Goal: Information Seeking & Learning: Compare options

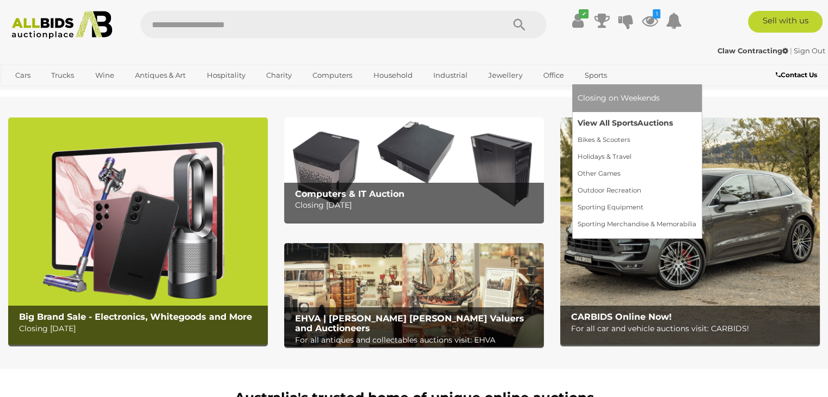
click at [599, 121] on link "View All Sports Auctions" at bounding box center [636, 123] width 119 height 17
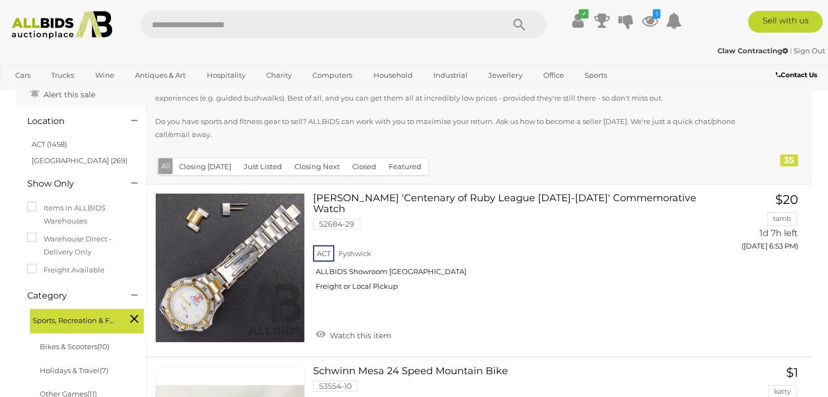
scroll to position [109, 0]
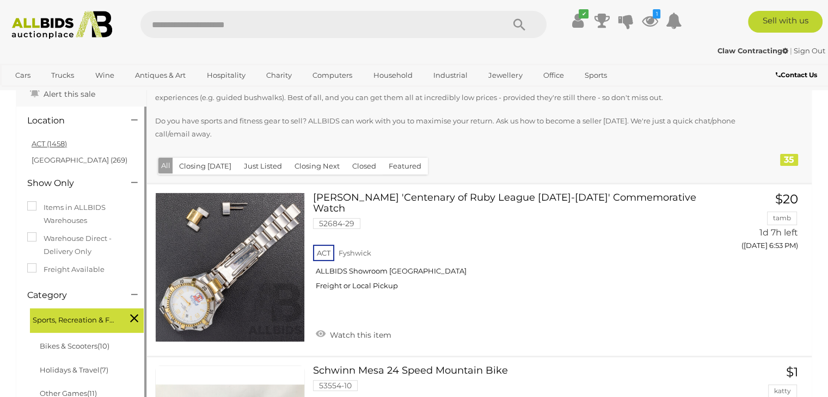
click at [40, 143] on link "ACT (1458)" at bounding box center [49, 143] width 35 height 9
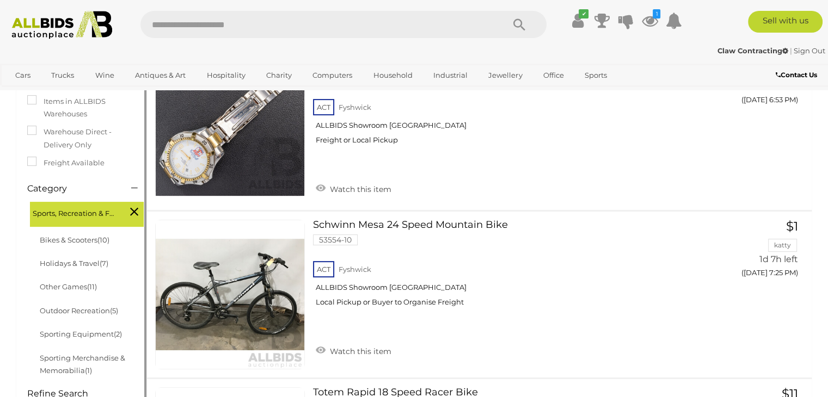
scroll to position [54, 0]
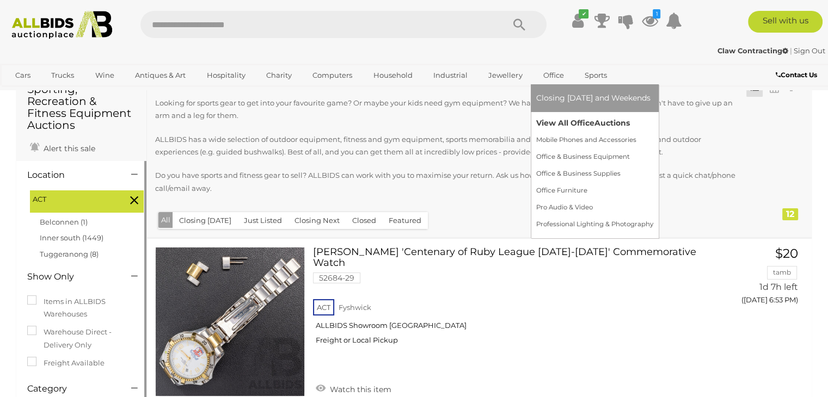
click at [552, 124] on link "View All Office Auctions" at bounding box center [594, 123] width 117 height 17
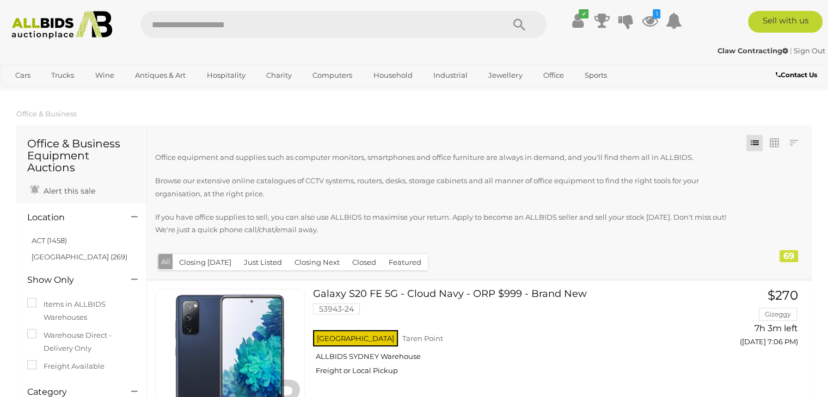
scroll to position [109, 0]
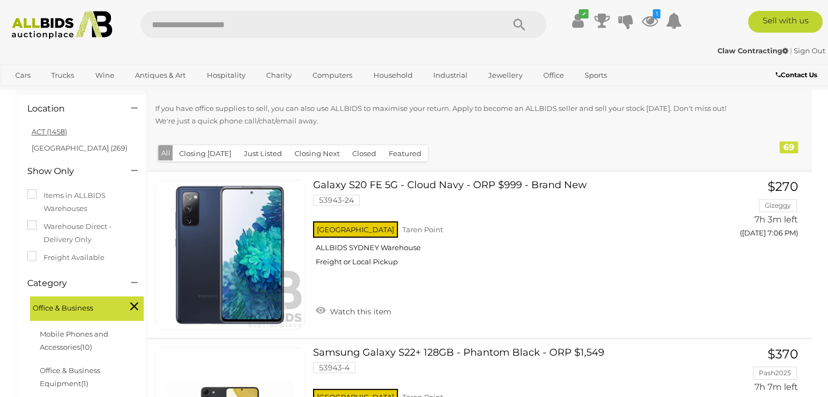
click at [53, 131] on link "ACT (1458)" at bounding box center [49, 131] width 35 height 9
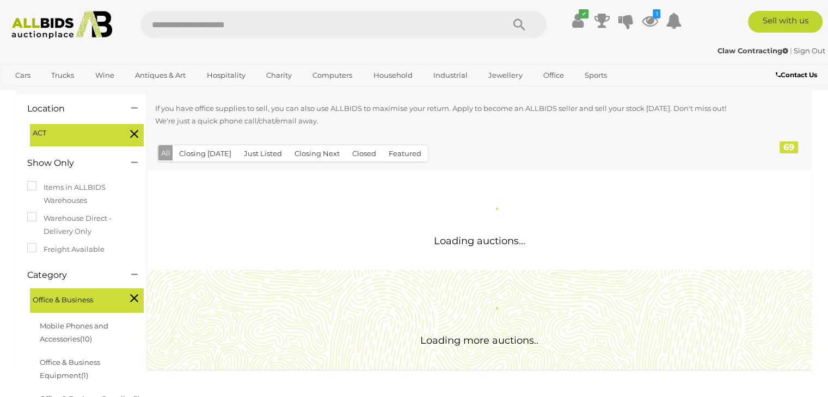
scroll to position [0, 0]
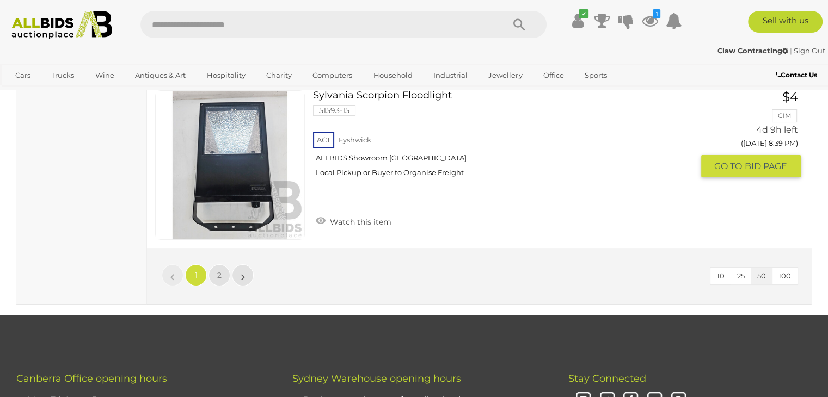
scroll to position [8490, 0]
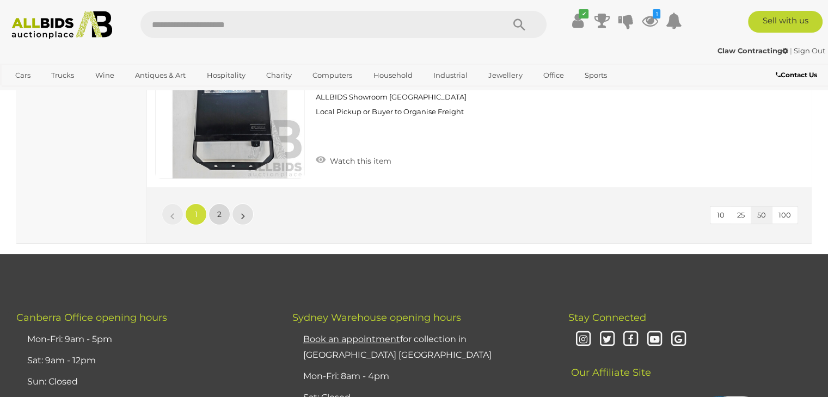
click at [216, 204] on link "2" at bounding box center [219, 215] width 22 height 22
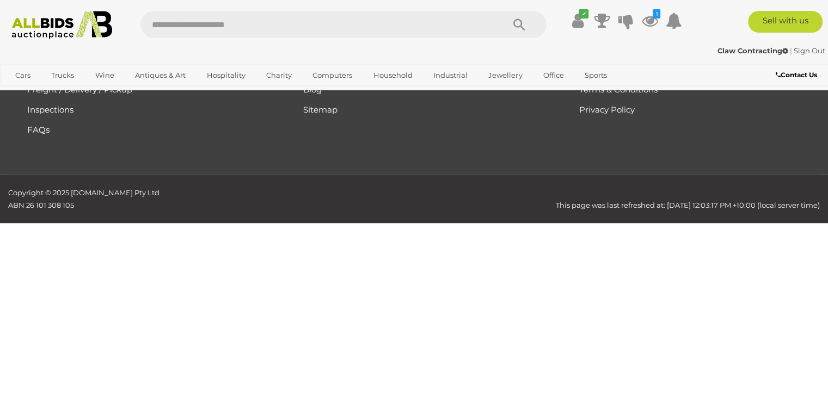
scroll to position [170, 0]
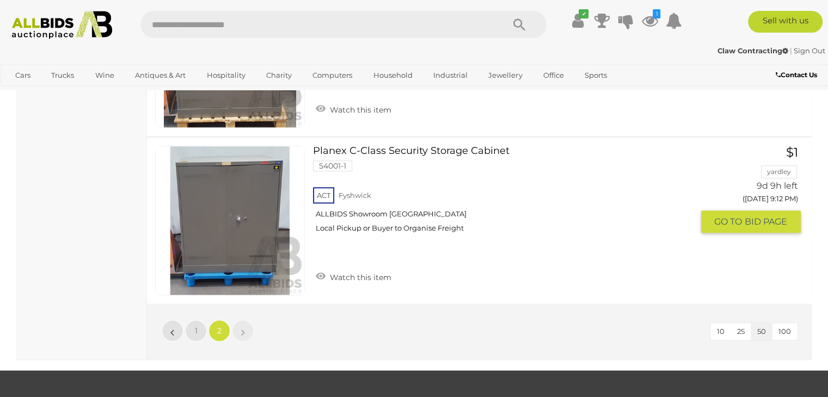
scroll to position [1204, 0]
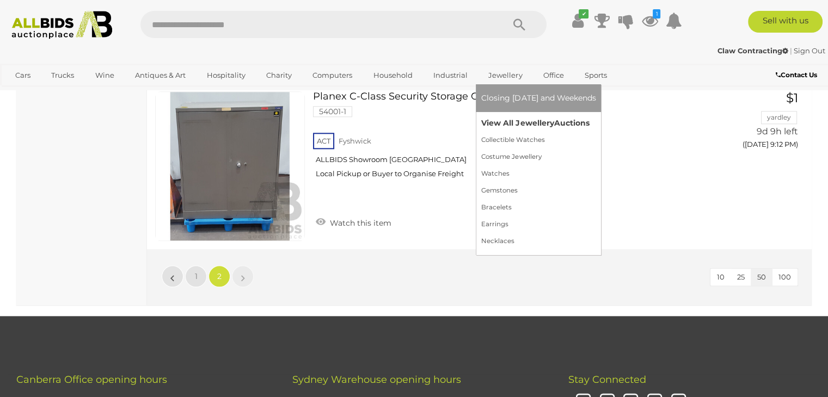
click at [505, 118] on link "View All Jewellery Auctions" at bounding box center [538, 123] width 114 height 17
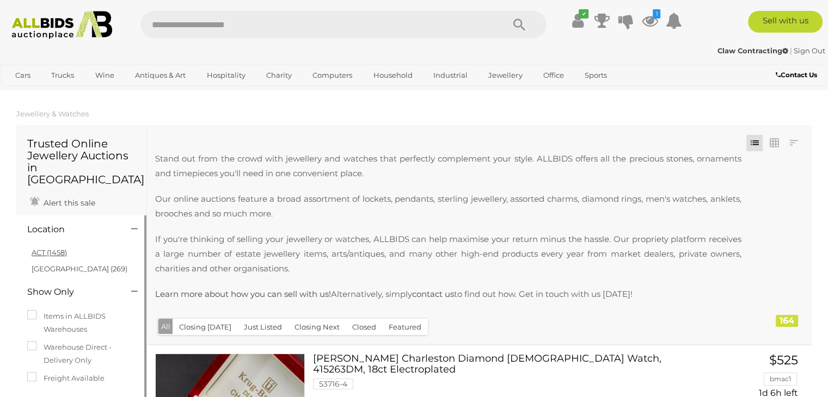
click at [51, 248] on link "ACT (1458)" at bounding box center [49, 252] width 35 height 9
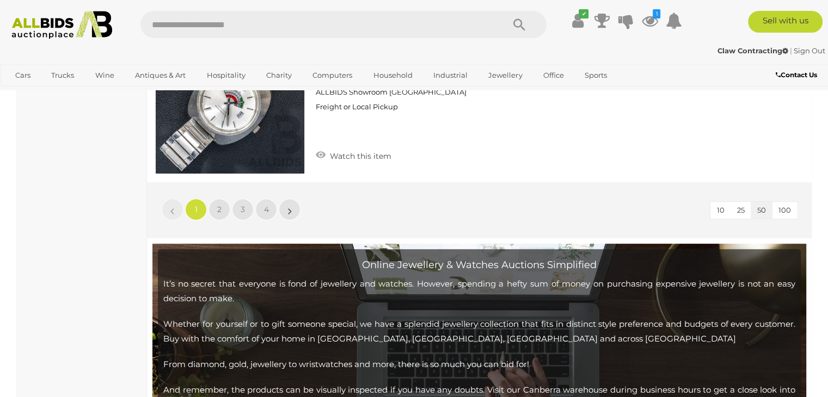
scroll to position [8436, 0]
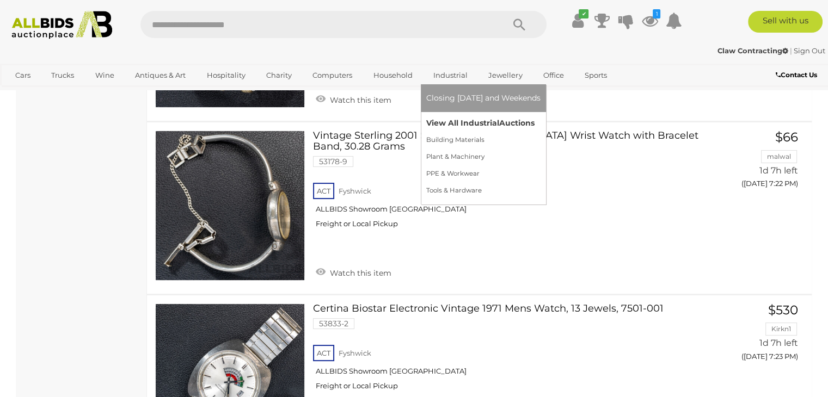
click at [451, 121] on link "View All Industrial Auctions" at bounding box center [483, 123] width 114 height 17
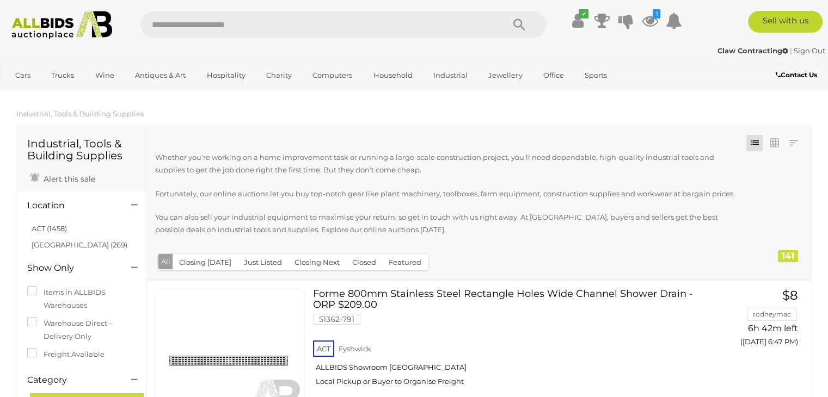
click at [62, 226] on link "ACT (1458)" at bounding box center [49, 228] width 35 height 9
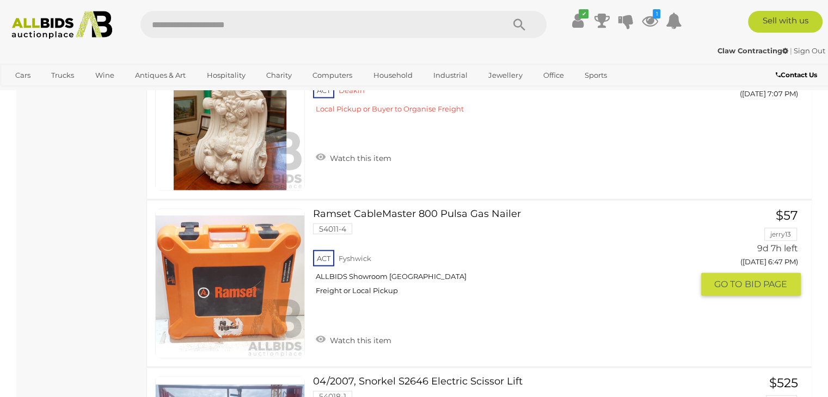
scroll to position [6531, 0]
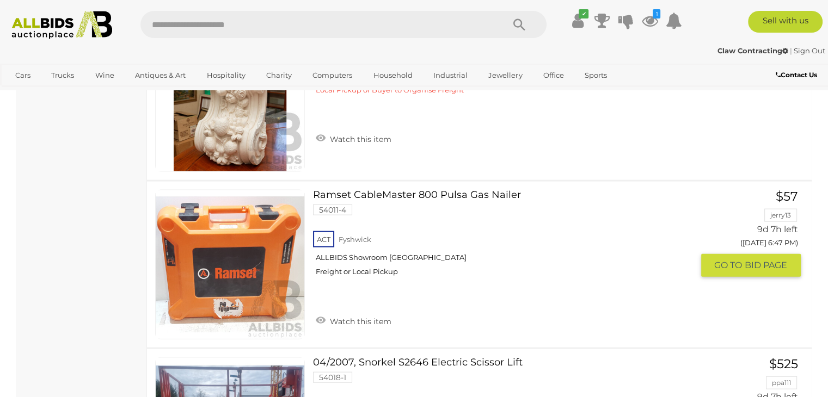
click at [452, 190] on link "Ramset CableMaster 800 Pulsa Gas Nailer 54011-4 ACT Fyshwick ALLBIDS Showroom F…" at bounding box center [506, 237] width 371 height 95
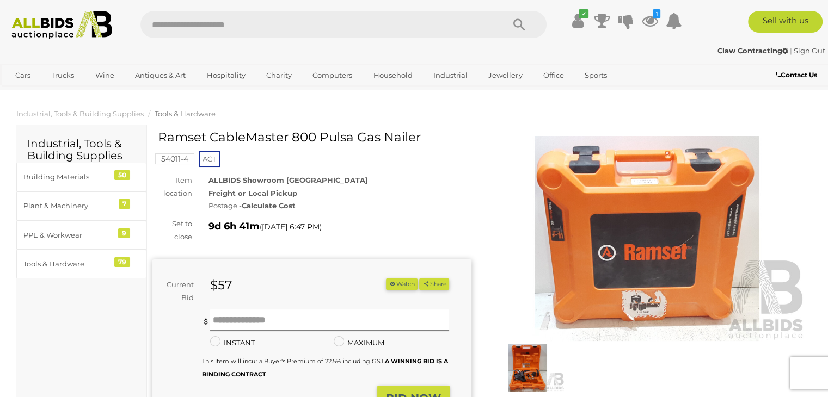
click at [536, 384] on img at bounding box center [527, 368] width 74 height 48
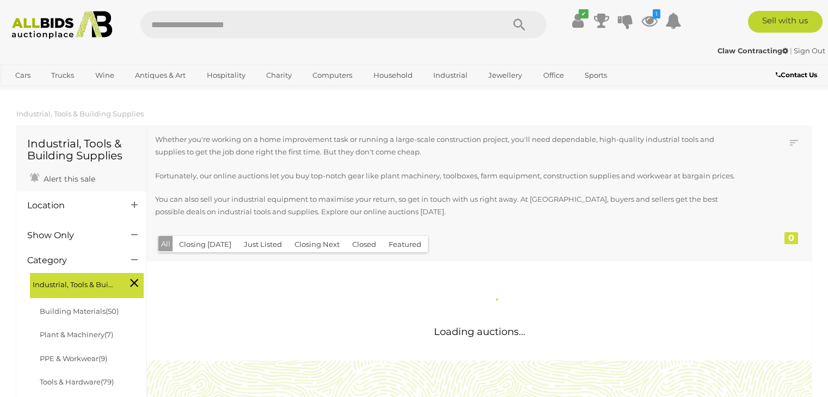
scroll to position [762, 0]
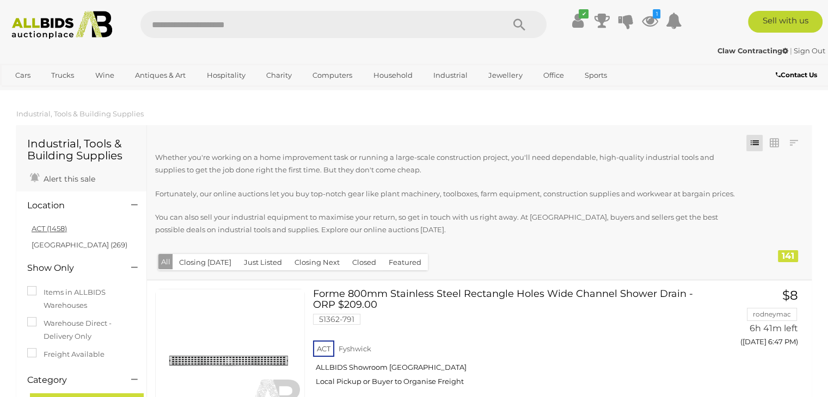
click at [54, 228] on link "ACT (1458)" at bounding box center [49, 228] width 35 height 9
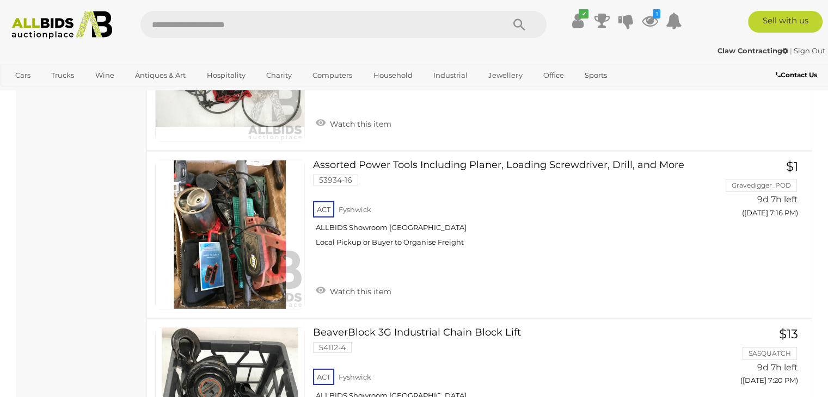
scroll to position [7405, 0]
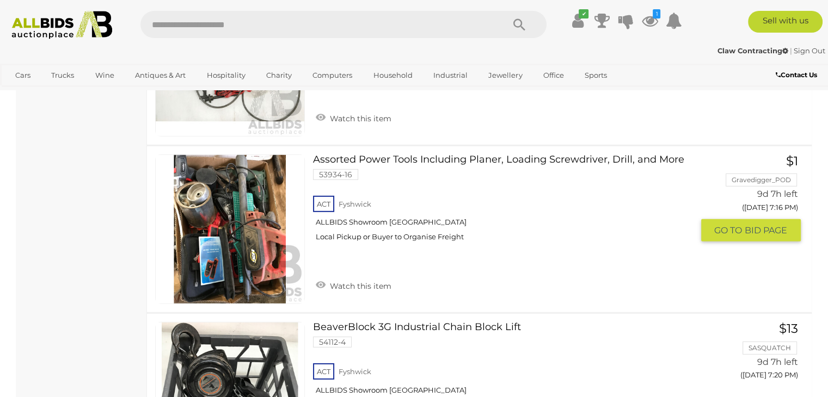
click at [436, 155] on link "Assorted Power Tools Including Planer, Loading Screwdriver, Drill, and More 539…" at bounding box center [506, 202] width 371 height 95
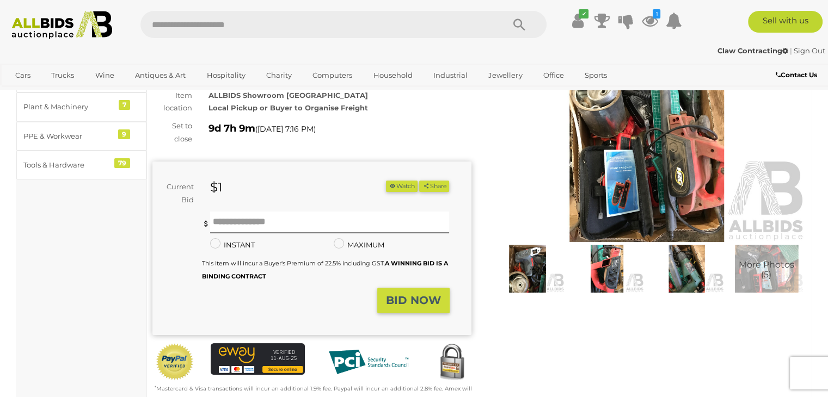
scroll to position [109, 0]
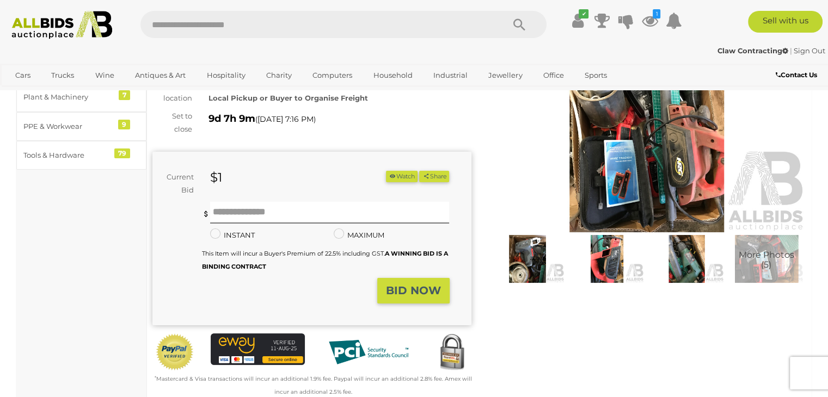
click at [524, 268] on img at bounding box center [527, 259] width 74 height 48
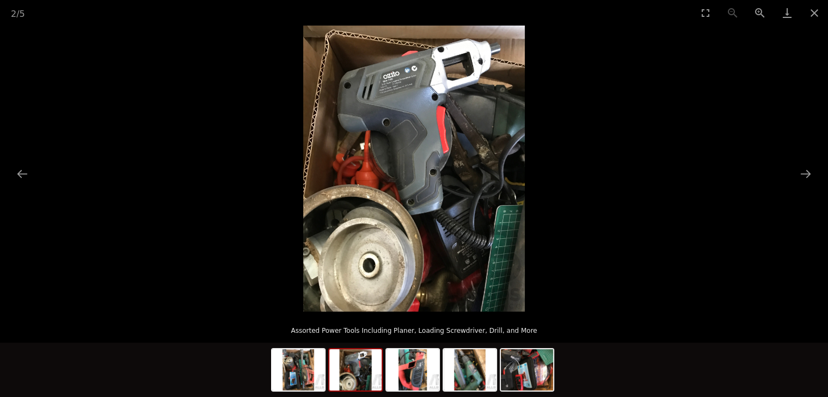
scroll to position [54, 0]
click at [808, 173] on button "Next slide" at bounding box center [805, 173] width 23 height 21
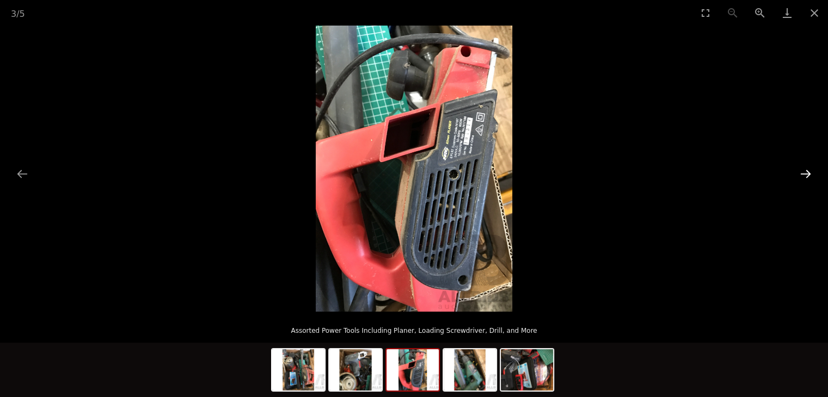
click at [808, 173] on button "Next slide" at bounding box center [805, 173] width 23 height 21
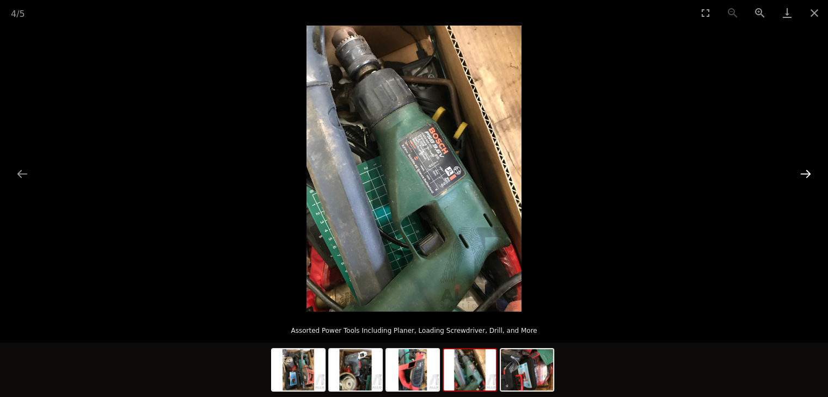
click at [808, 173] on button "Next slide" at bounding box center [805, 173] width 23 height 21
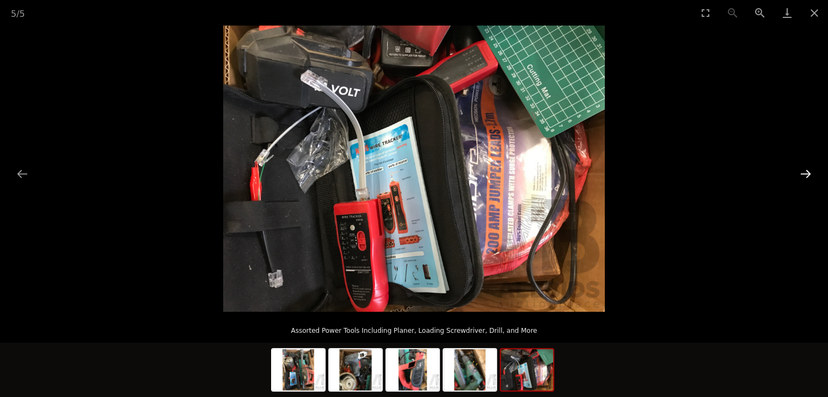
click at [808, 173] on button "Next slide" at bounding box center [805, 173] width 23 height 21
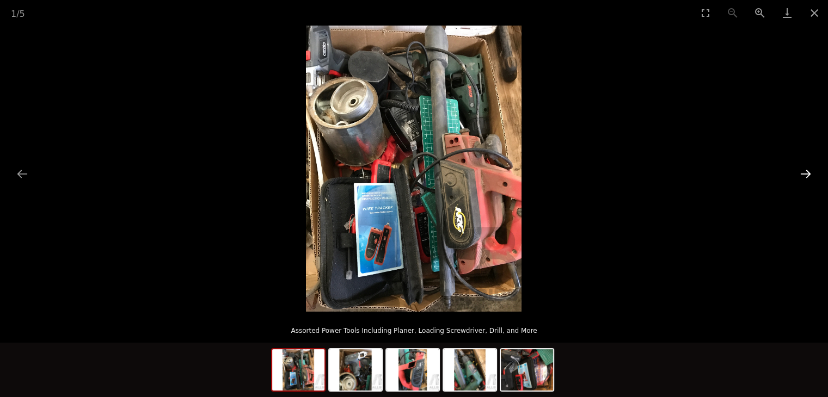
click at [808, 173] on button "Next slide" at bounding box center [805, 173] width 23 height 21
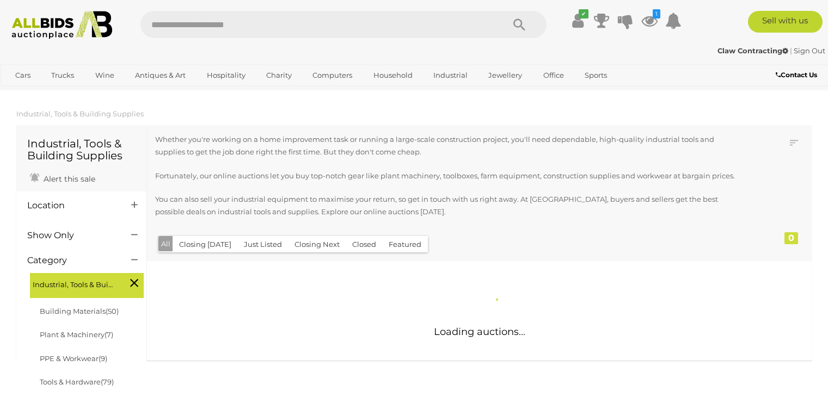
scroll to position [762, 0]
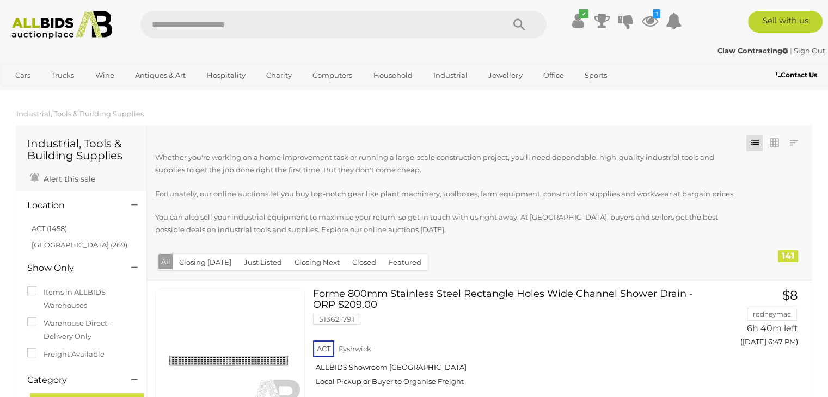
click at [55, 230] on link "ACT (1458)" at bounding box center [49, 228] width 35 height 9
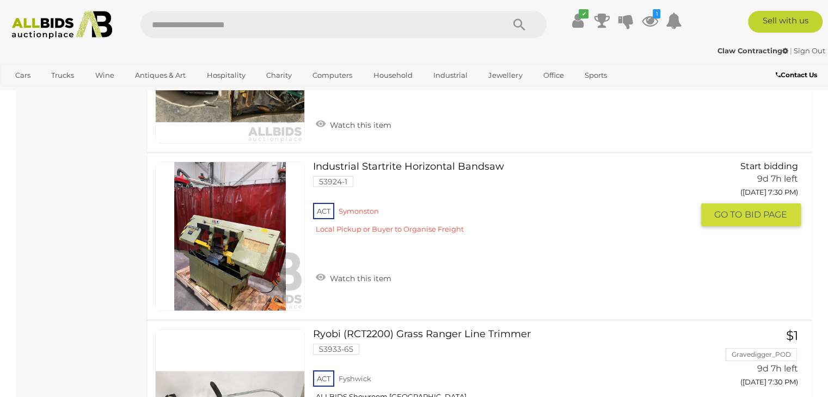
scroll to position [8405, 0]
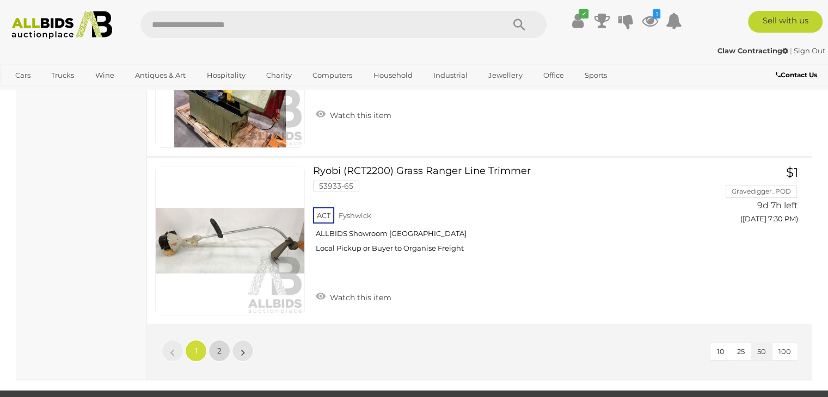
click at [218, 346] on span "2" at bounding box center [219, 351] width 4 height 10
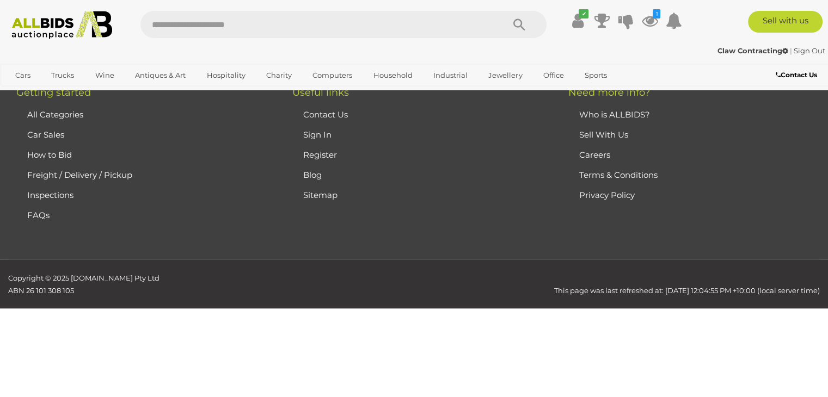
scroll to position [170, 0]
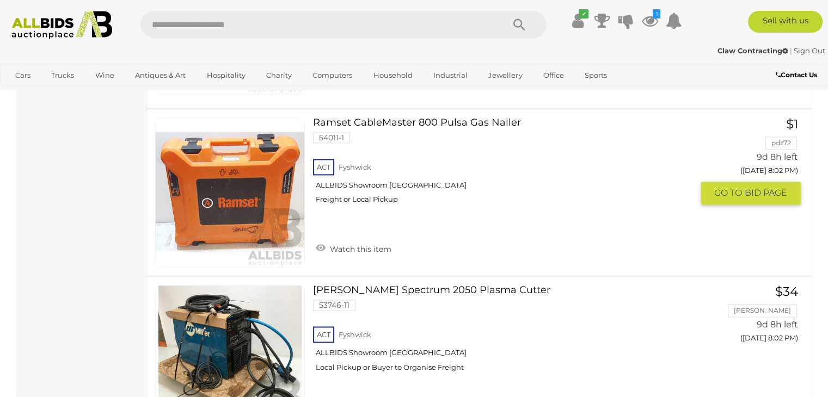
scroll to position [1633, 0]
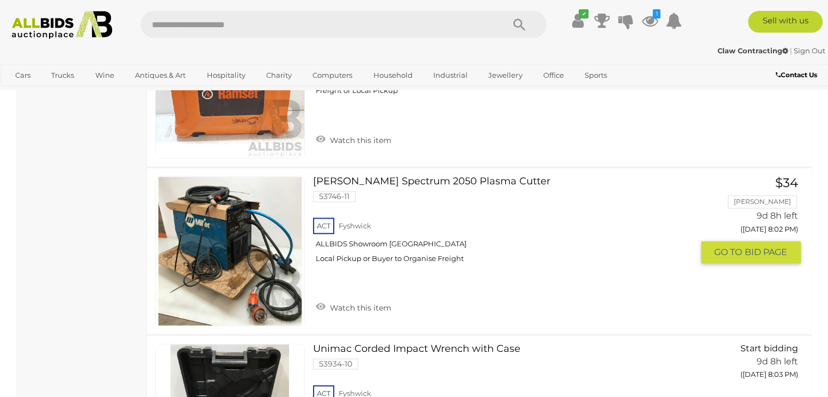
click at [447, 179] on link "Miller Spectrum 2050 Plasma Cutter 53746-11 ACT Fyshwick ALLBIDS Showroom Fyshw…" at bounding box center [506, 223] width 371 height 95
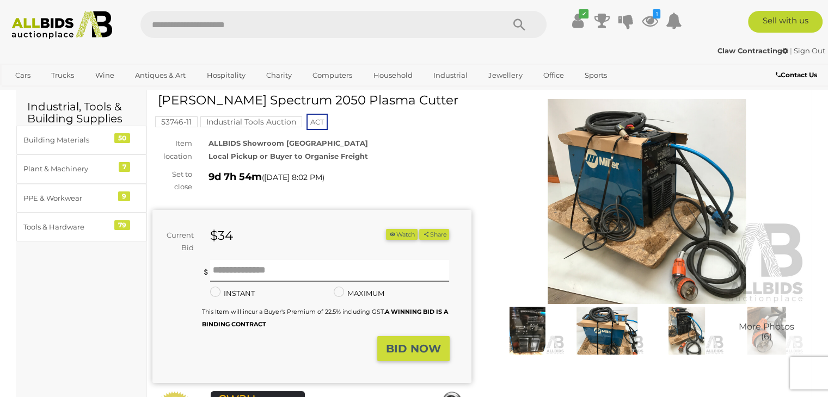
scroll to position [54, 0]
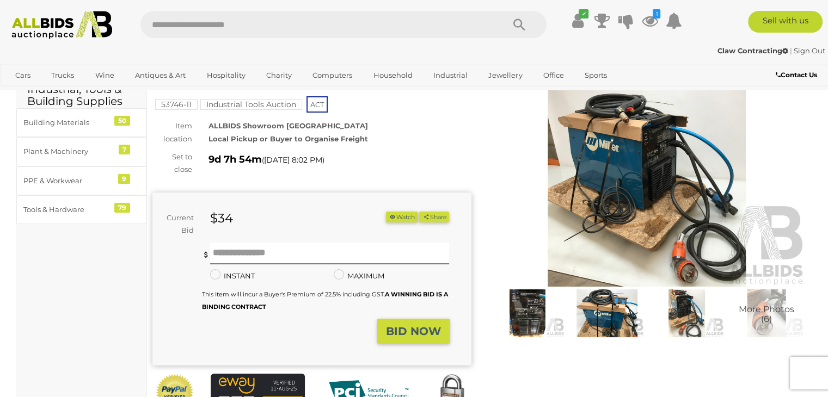
click at [531, 310] on img at bounding box center [527, 314] width 74 height 48
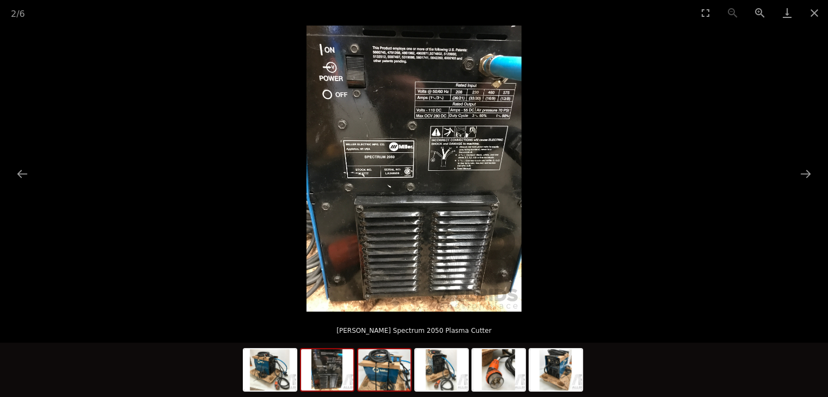
click at [381, 376] on img at bounding box center [384, 369] width 52 height 41
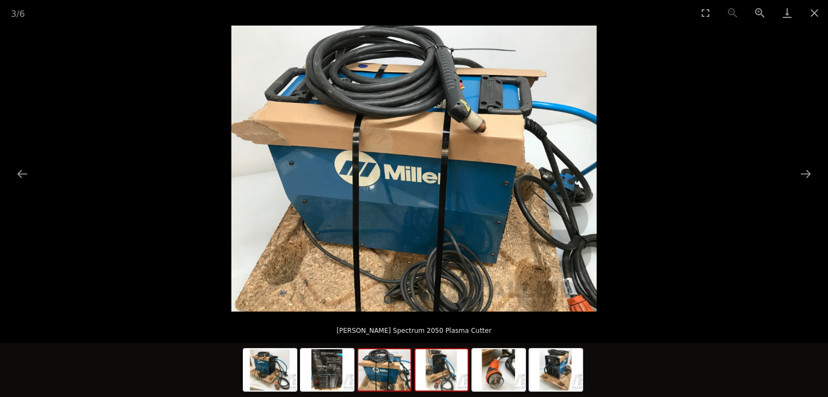
click at [435, 370] on img at bounding box center [441, 369] width 52 height 41
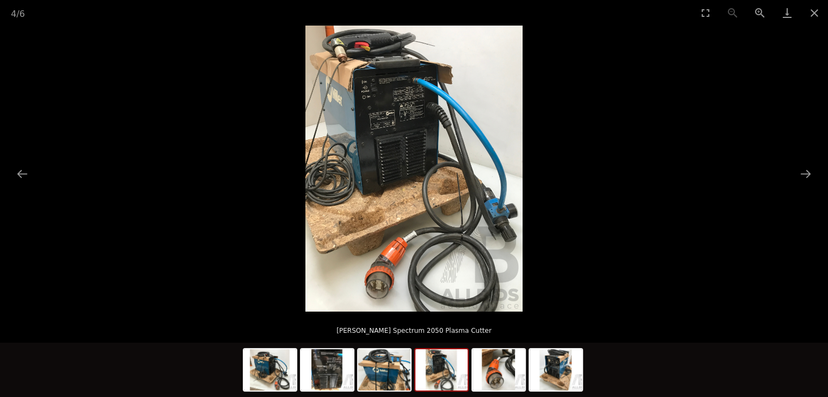
click at [445, 373] on img at bounding box center [441, 369] width 52 height 41
click at [492, 372] on img at bounding box center [498, 369] width 52 height 41
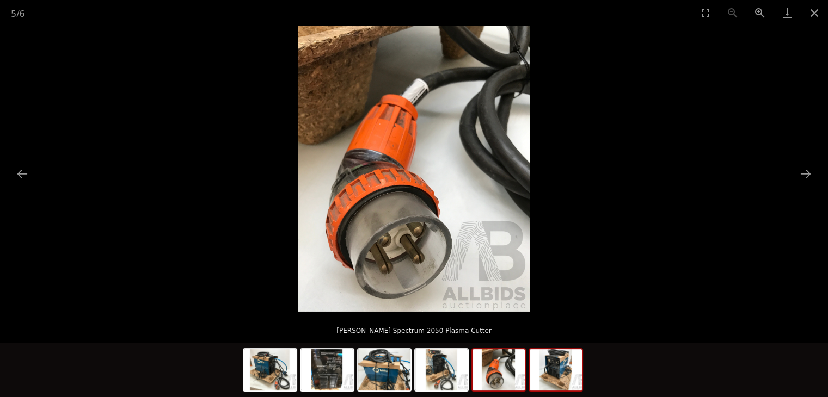
click at [549, 374] on img at bounding box center [556, 369] width 52 height 41
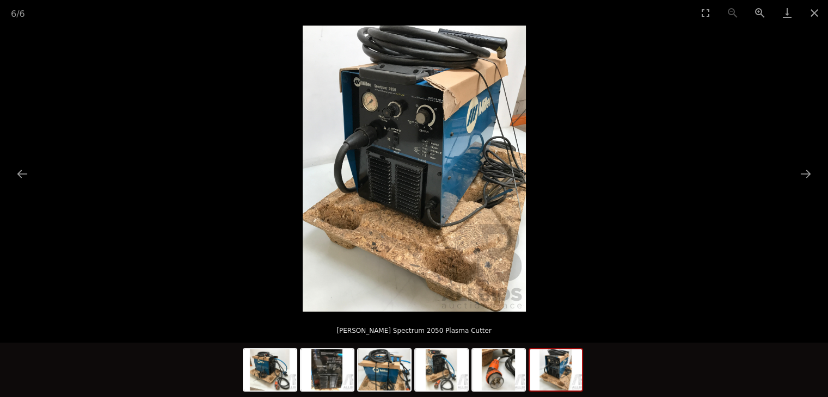
click at [546, 374] on img at bounding box center [556, 369] width 52 height 41
click at [390, 374] on img at bounding box center [384, 369] width 52 height 41
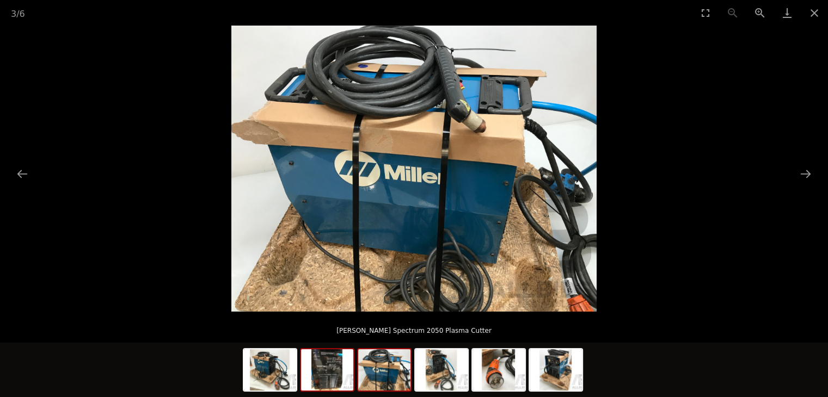
click at [330, 374] on img at bounding box center [327, 369] width 52 height 41
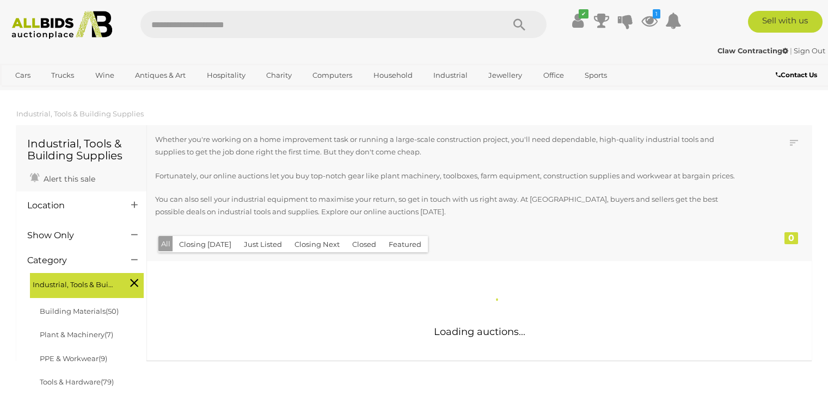
scroll to position [762, 0]
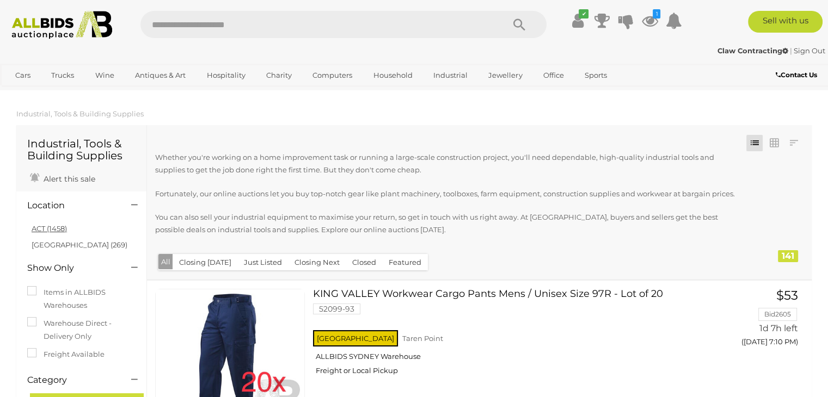
click at [52, 228] on link "ACT (1458)" at bounding box center [49, 228] width 35 height 9
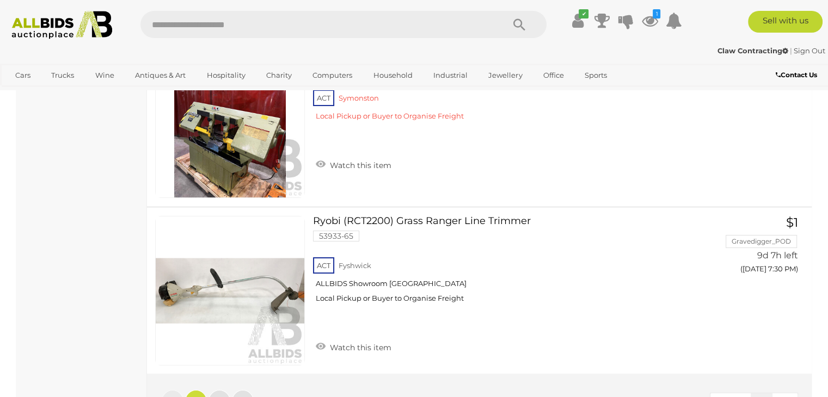
scroll to position [8556, 0]
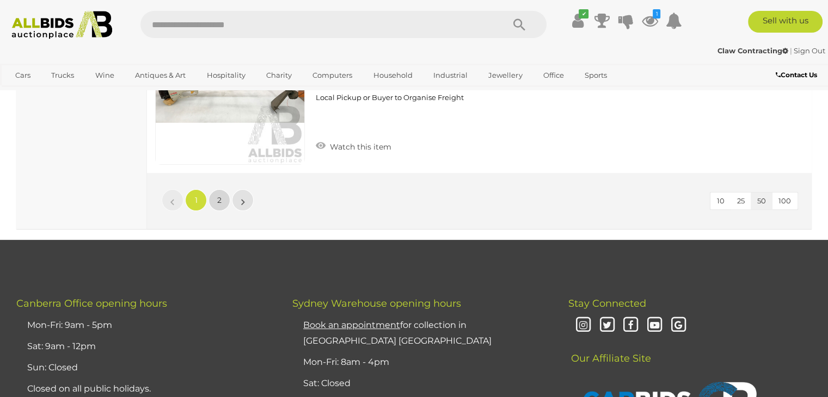
click at [222, 189] on link "2" at bounding box center [219, 200] width 22 height 22
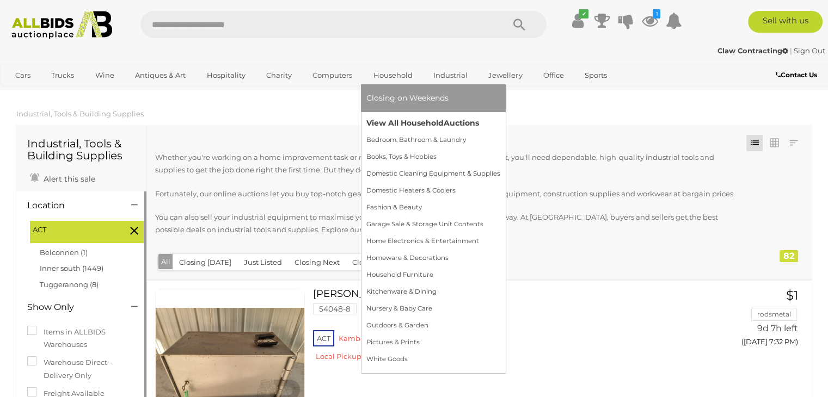
click at [403, 122] on link "View All Household Auctions" at bounding box center [433, 123] width 134 height 17
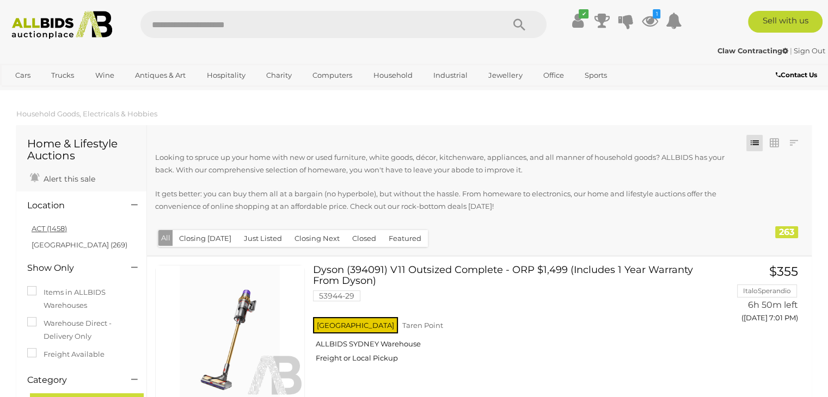
click at [50, 232] on link "ACT (1458)" at bounding box center [49, 228] width 35 height 9
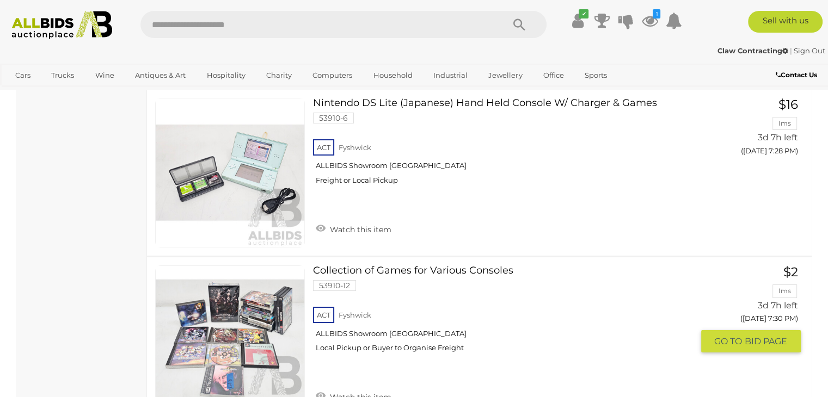
scroll to position [8436, 0]
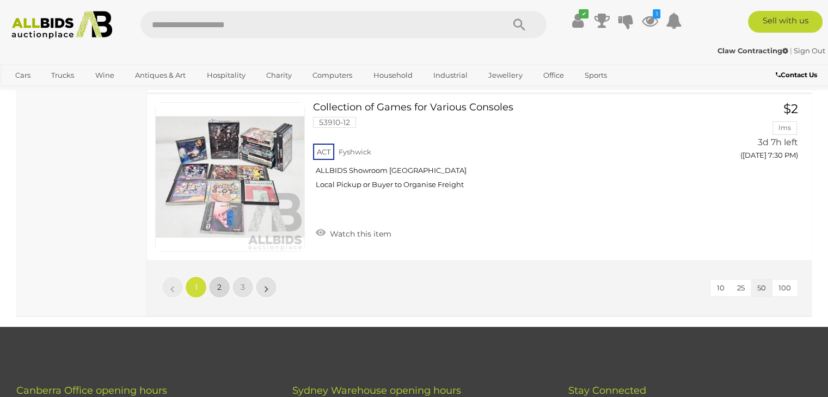
click at [220, 282] on span "2" at bounding box center [219, 287] width 4 height 10
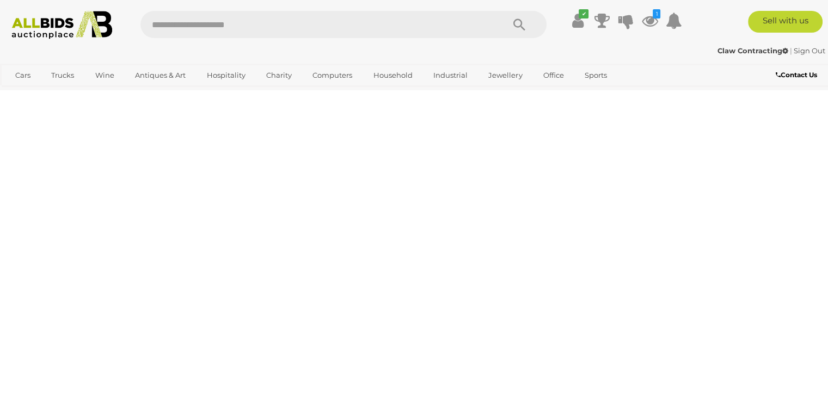
scroll to position [146, 0]
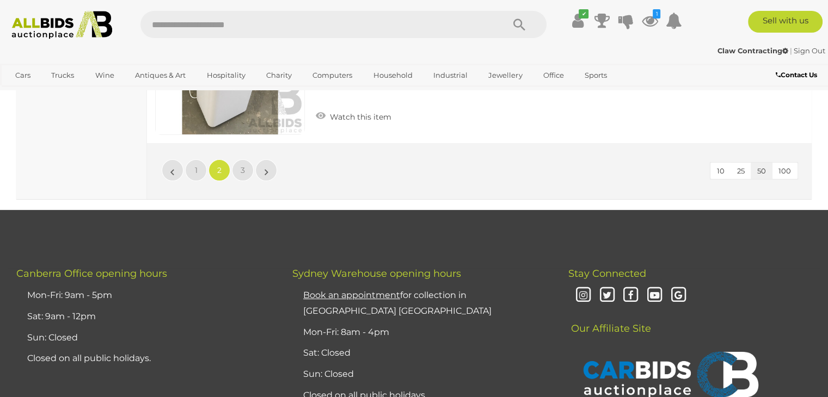
scroll to position [8419, 0]
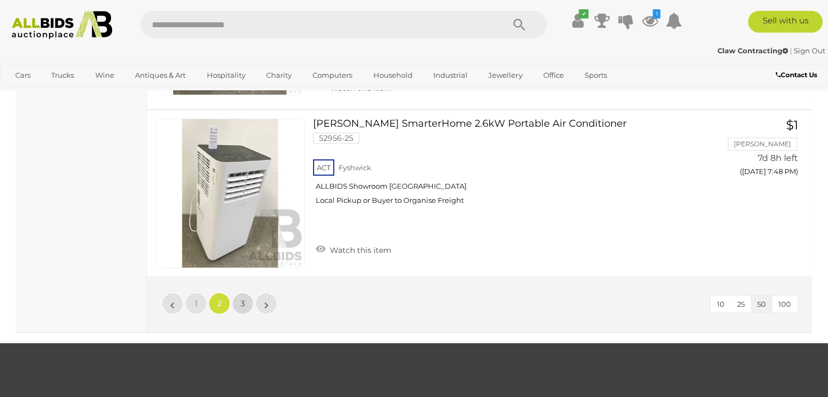
click at [241, 299] on span "3" at bounding box center [243, 304] width 4 height 10
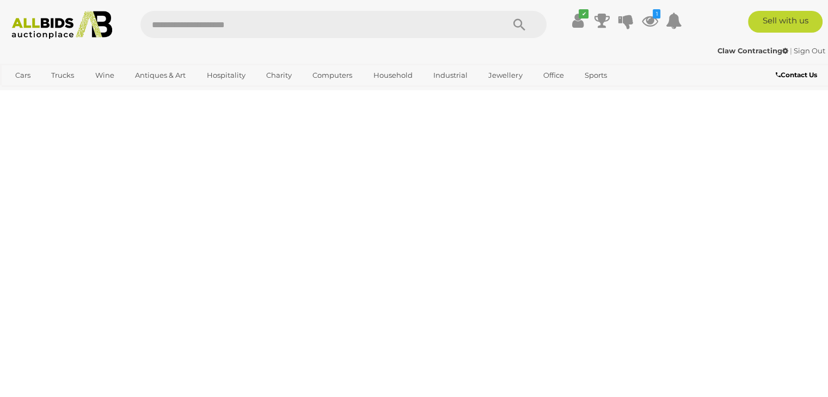
scroll to position [146, 0]
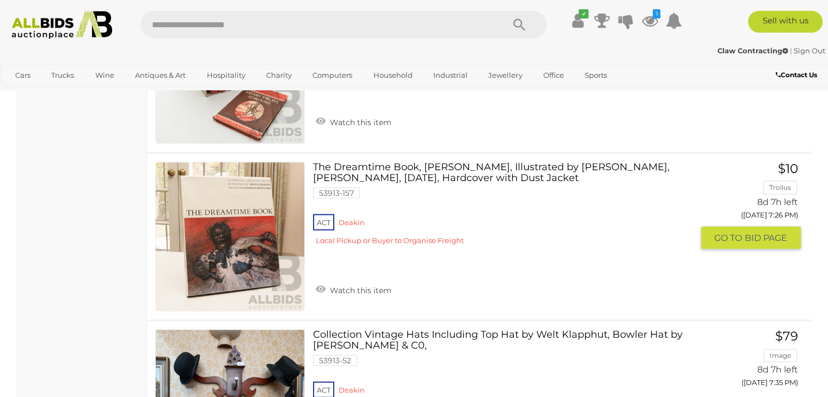
scroll to position [1725, 0]
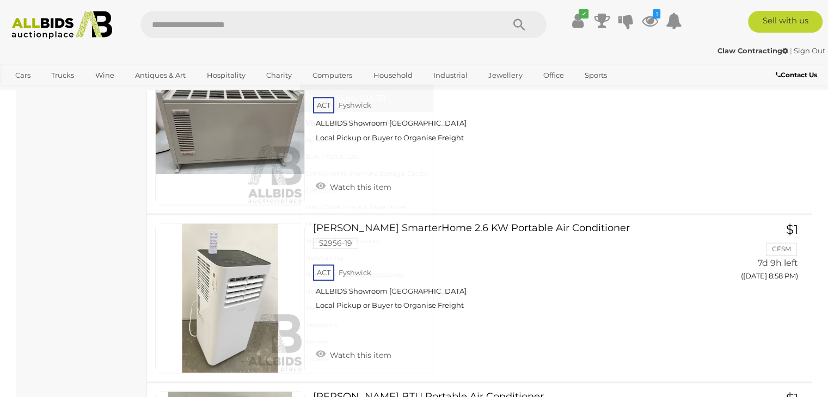
click at [335, 125] on link "View All Computers Auctions" at bounding box center [366, 123] width 122 height 17
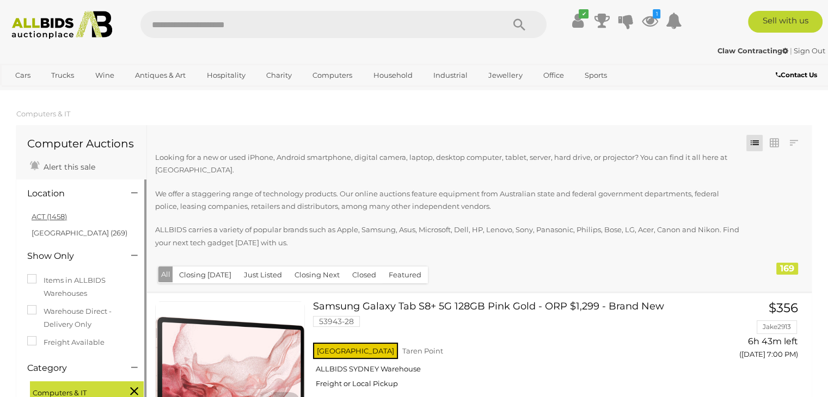
click at [46, 218] on link "ACT (1458)" at bounding box center [49, 216] width 35 height 9
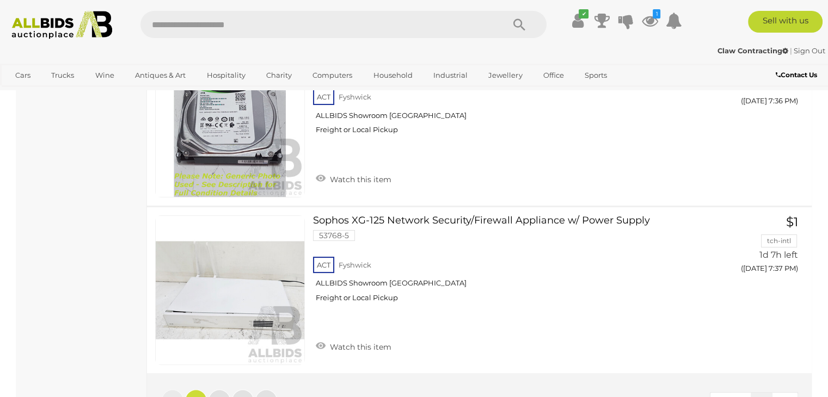
scroll to position [8545, 0]
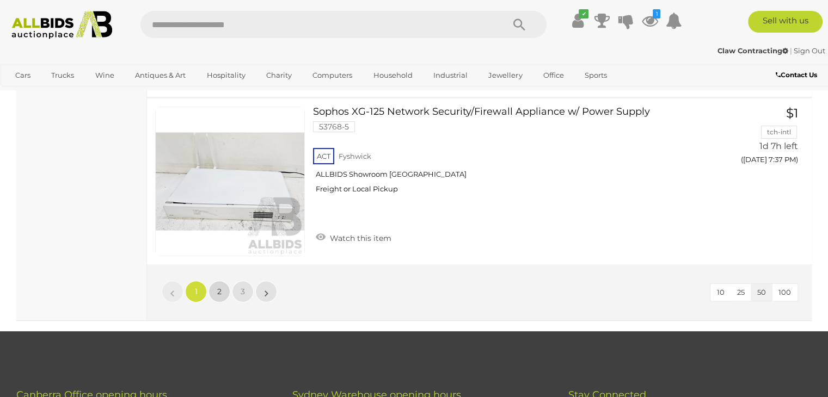
click at [220, 287] on span "2" at bounding box center [219, 292] width 4 height 10
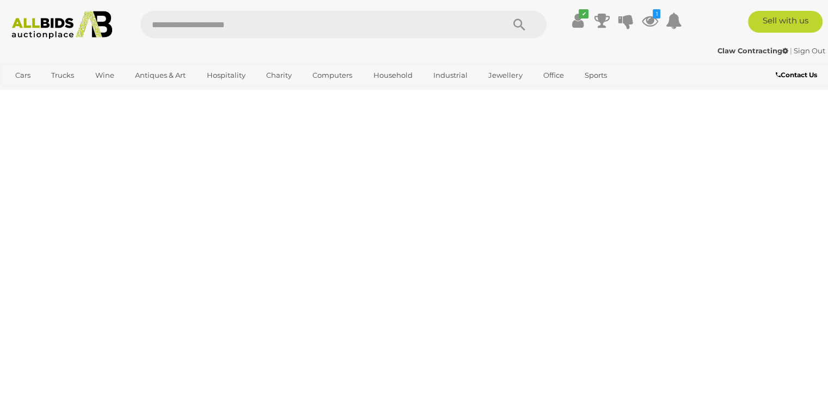
scroll to position [183, 0]
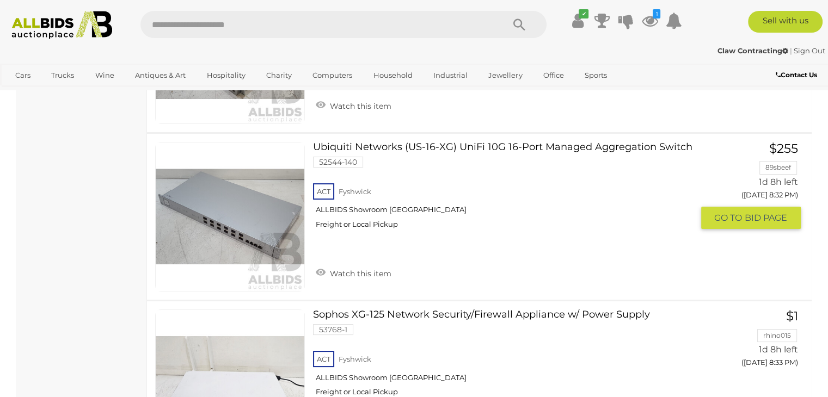
scroll to position [8456, 0]
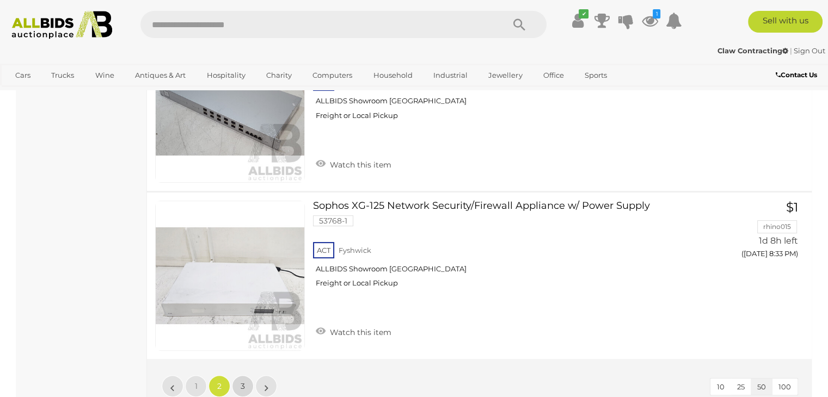
click at [238, 376] on link "3" at bounding box center [243, 387] width 22 height 22
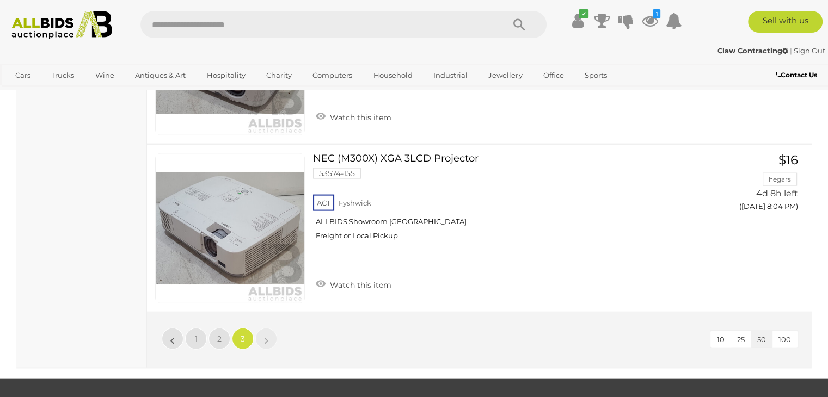
scroll to position [6551, 0]
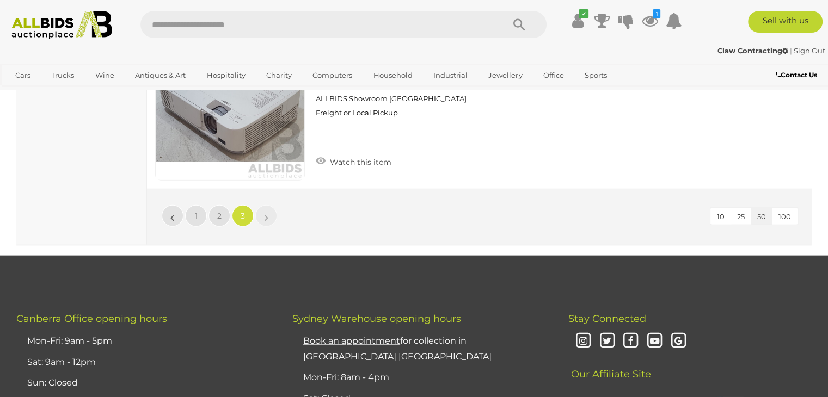
click at [788, 212] on span "100" at bounding box center [784, 216] width 13 height 9
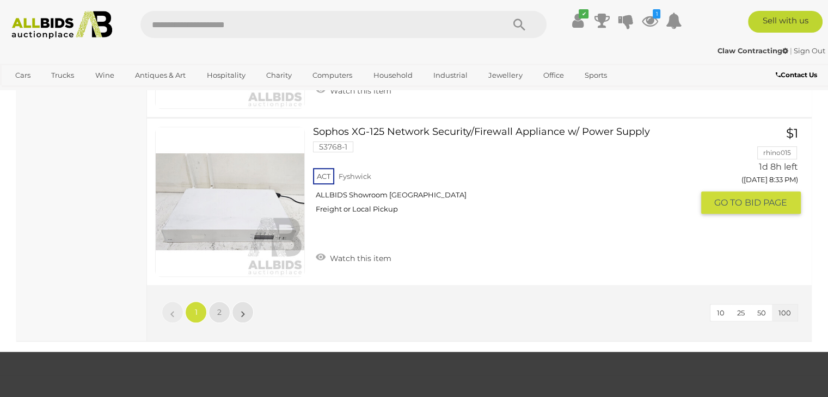
scroll to position [17055, 0]
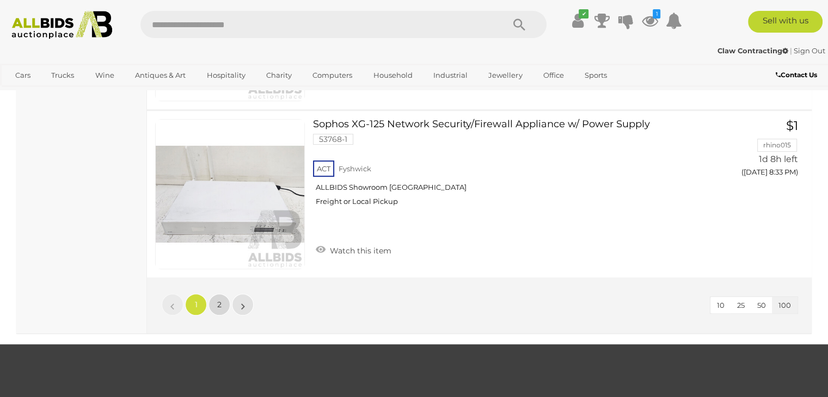
click at [224, 294] on link "2" at bounding box center [219, 305] width 22 height 22
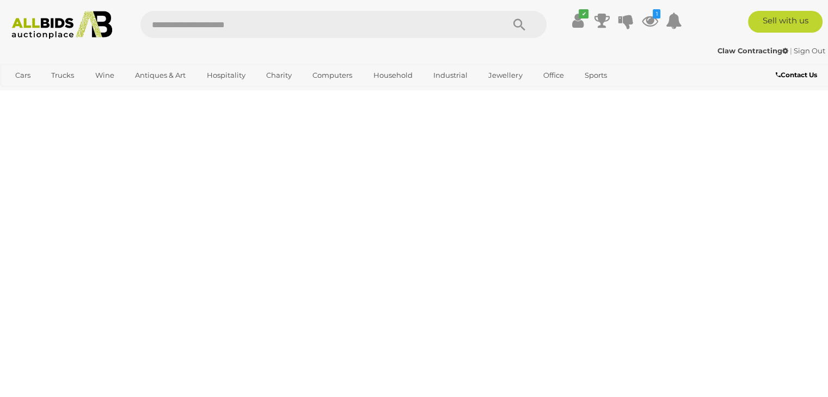
scroll to position [183, 0]
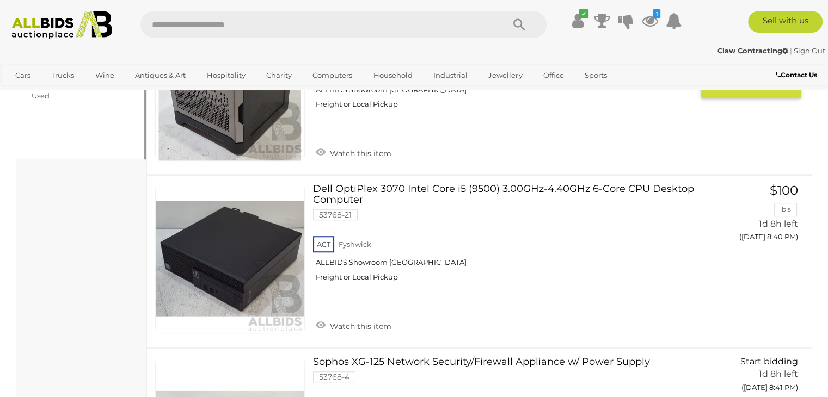
scroll to position [945, 0]
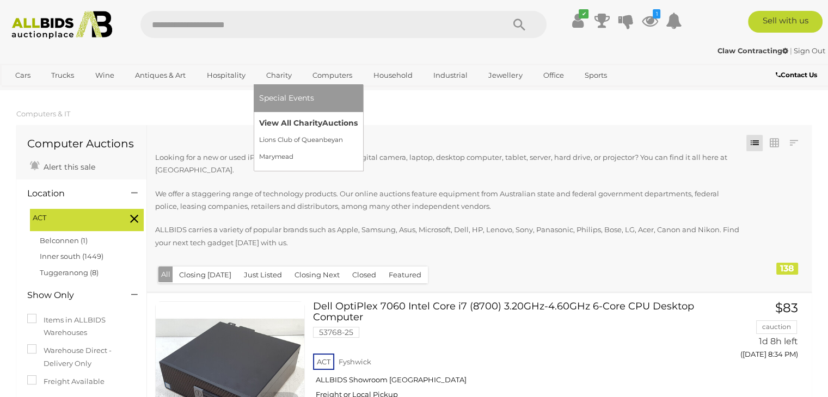
click at [294, 119] on link "View All Charity Auctions" at bounding box center [308, 123] width 99 height 17
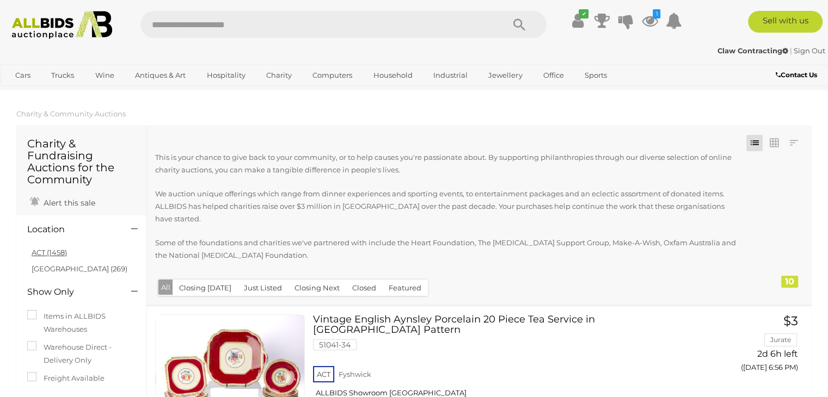
click at [50, 254] on link "ACT (1458)" at bounding box center [49, 252] width 35 height 9
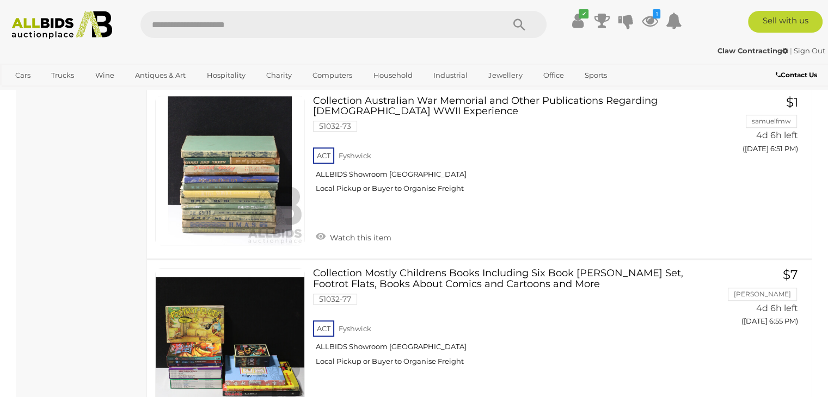
scroll to position [653, 0]
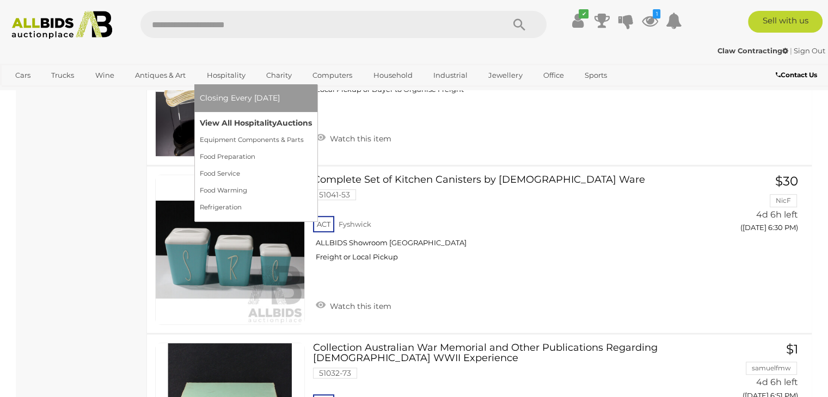
click at [233, 125] on link "View All Hospitality Auctions" at bounding box center [256, 123] width 112 height 17
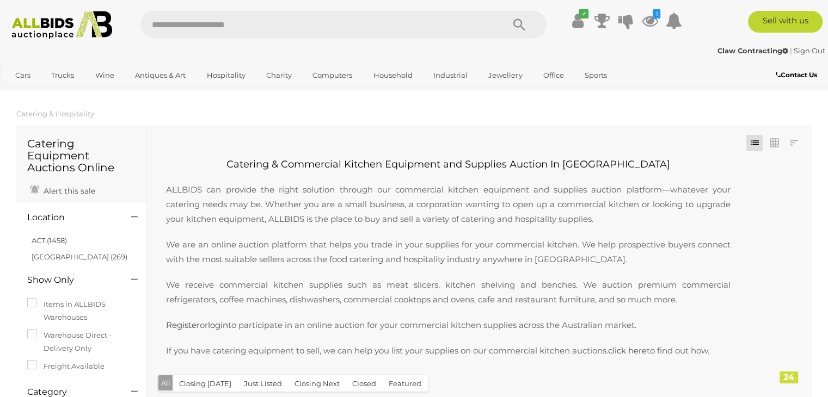
click at [54, 242] on link "ACT (1458)" at bounding box center [49, 240] width 35 height 9
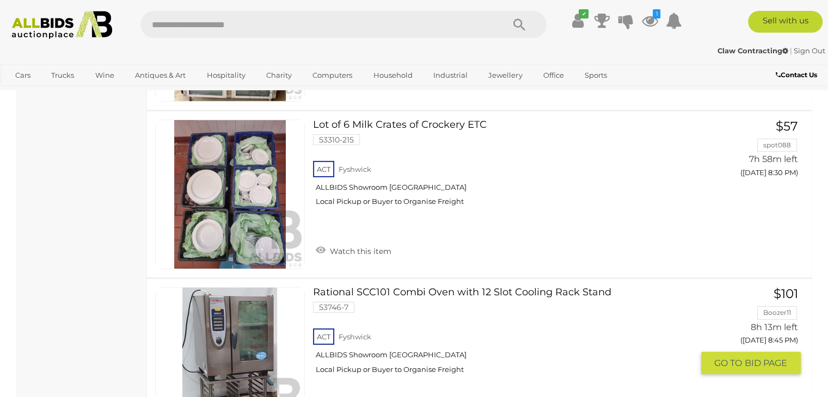
scroll to position [3429, 0]
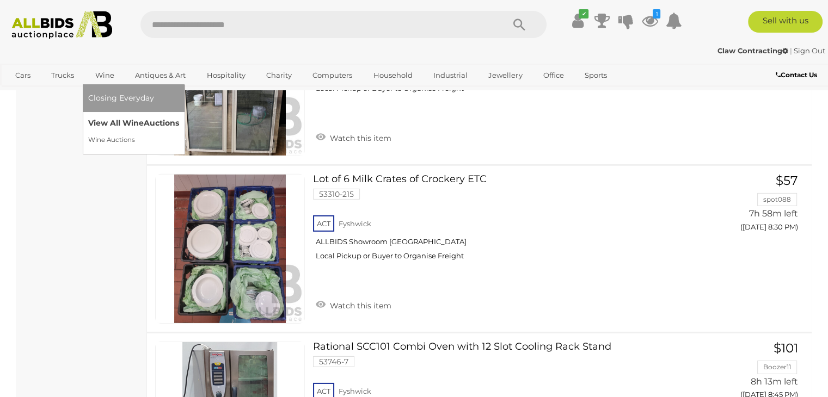
click at [113, 125] on link "View All Wine Auctions" at bounding box center [133, 123] width 91 height 17
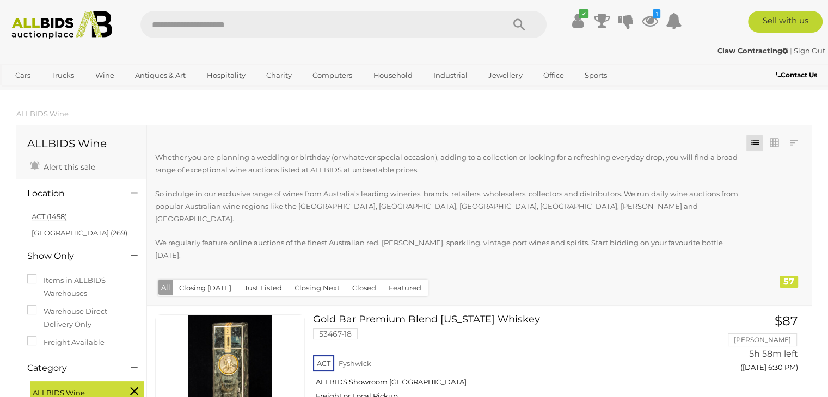
click at [51, 216] on link "ACT (1458)" at bounding box center [49, 216] width 35 height 9
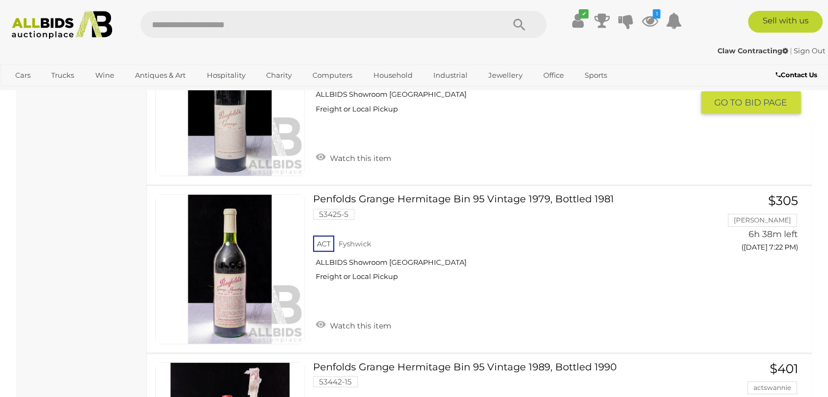
scroll to position [4408, 0]
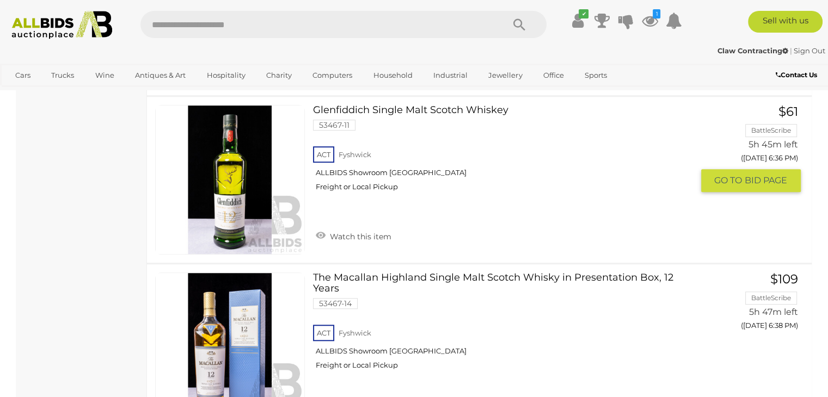
scroll to position [816, 0]
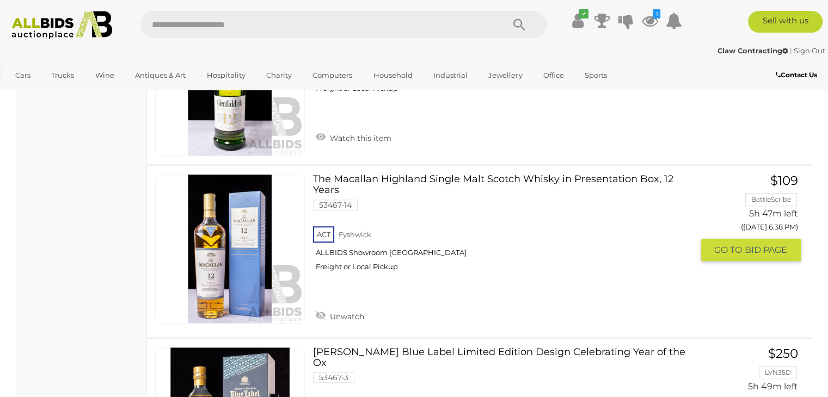
click at [481, 174] on link "The Macallan Highland Single Malt Scotch Whisky in Presentation Box, 12 Years 5…" at bounding box center [506, 227] width 371 height 106
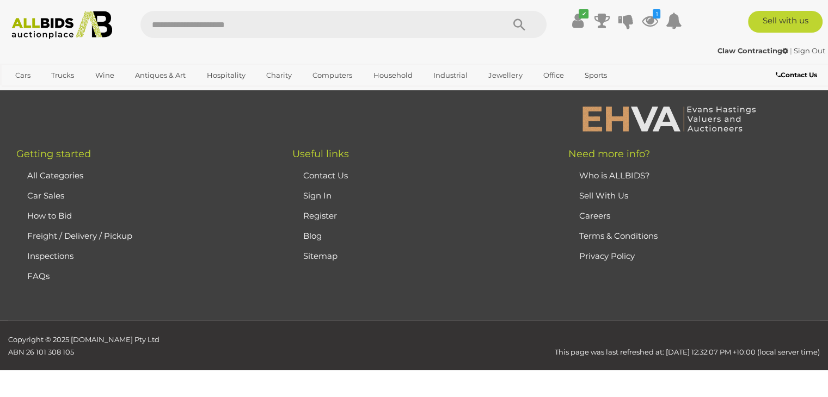
scroll to position [679, 0]
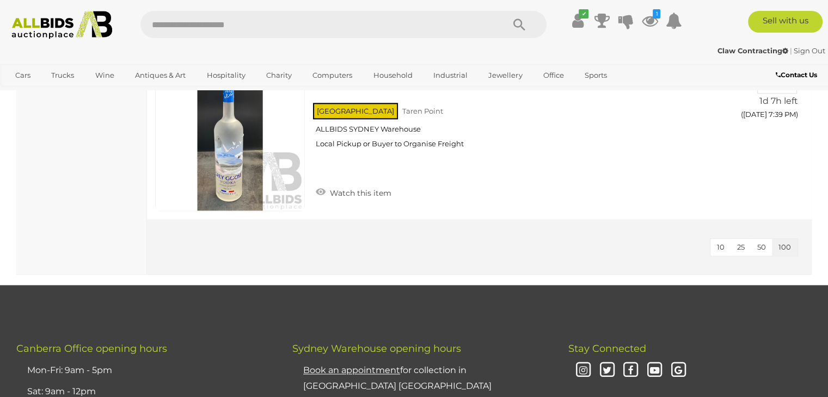
scroll to position [9171, 0]
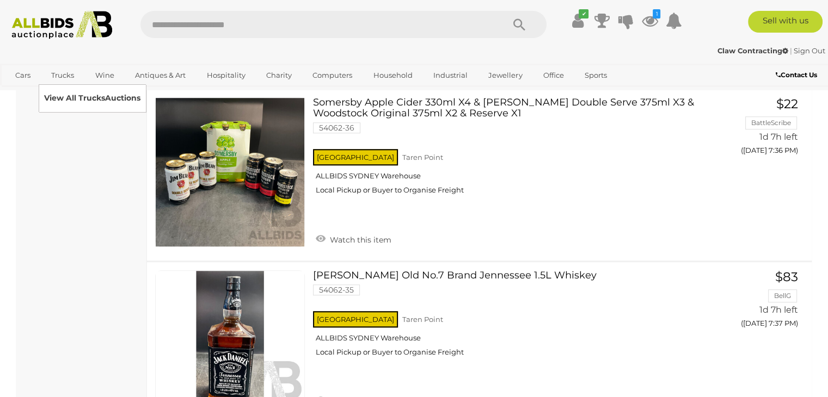
click at [67, 94] on link "View All Trucks Auctions" at bounding box center [92, 98] width 96 height 17
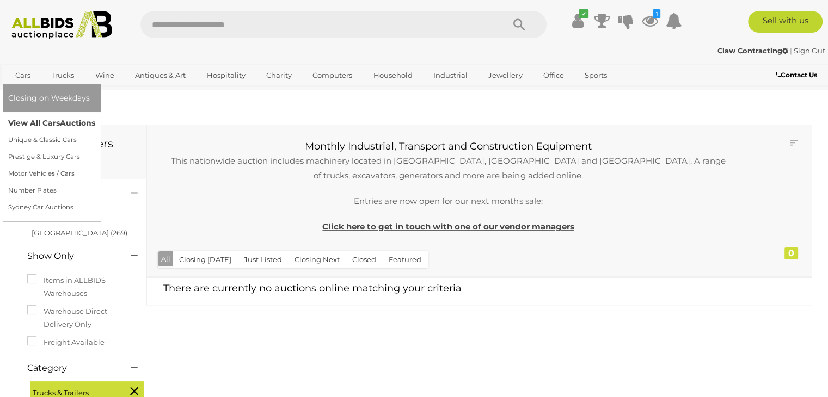
click at [33, 125] on link "View All Cars Auctions" at bounding box center [51, 123] width 87 height 17
